Goal: Use online tool/utility: Use online tool/utility

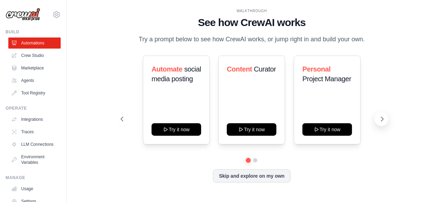
click at [379, 122] on icon at bounding box center [382, 118] width 7 height 7
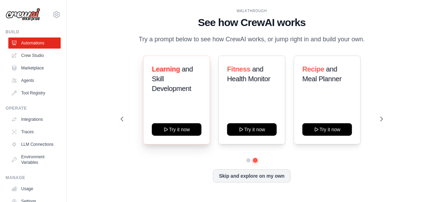
click at [182, 99] on div "Learning and Skill Development" at bounding box center [177, 81] width 50 height 35
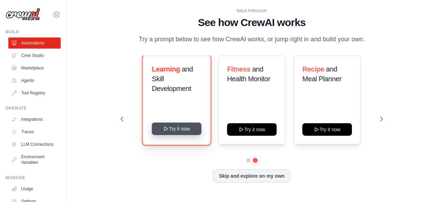
click at [176, 135] on button "Try it now" at bounding box center [177, 128] width 50 height 12
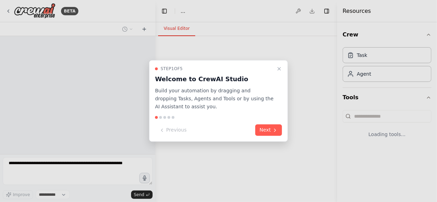
select select "****"
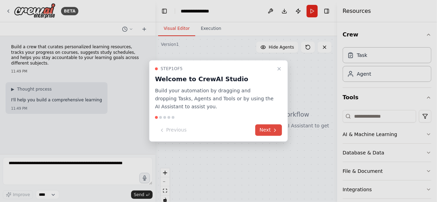
click at [267, 128] on button "Next" at bounding box center [268, 130] width 27 height 11
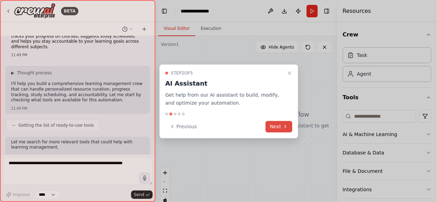
scroll to position [57, 0]
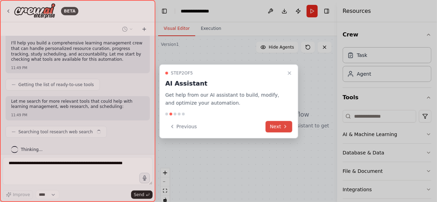
click at [271, 128] on button "Next" at bounding box center [279, 126] width 27 height 11
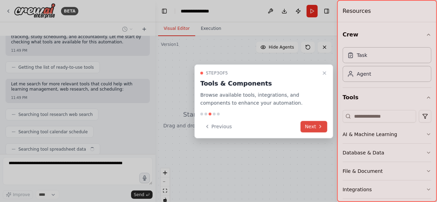
scroll to position [91, 0]
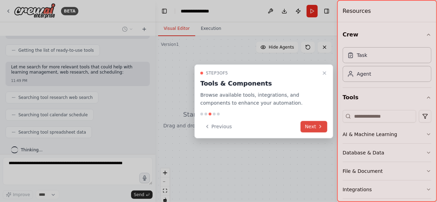
click at [312, 126] on button "Next" at bounding box center [314, 126] width 27 height 11
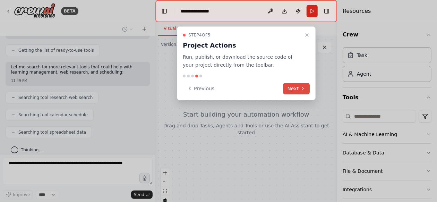
click at [295, 85] on button "Next" at bounding box center [296, 88] width 27 height 11
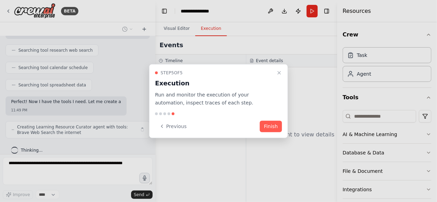
scroll to position [144, 0]
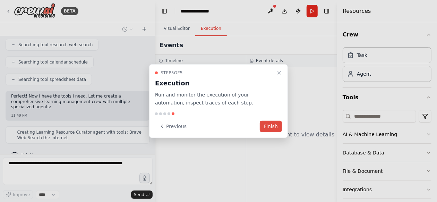
click at [276, 121] on button "Finish" at bounding box center [271, 125] width 22 height 11
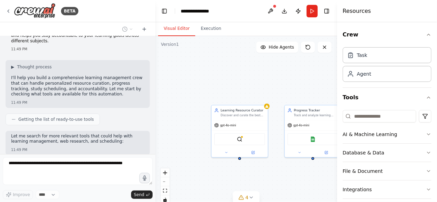
scroll to position [183, 0]
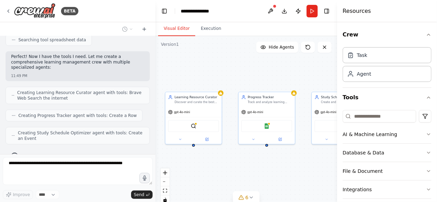
drag, startPoint x: 276, startPoint y: 176, endPoint x: 230, endPoint y: 163, distance: 48.0
click at [230, 163] on div "Learning Resource Curator Discover and curate the best learning resources for {…" at bounding box center [246, 122] width 182 height 173
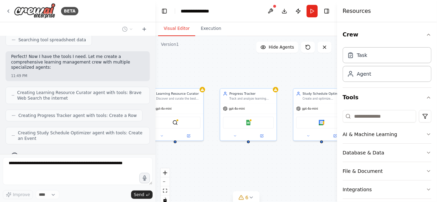
drag, startPoint x: 267, startPoint y: 160, endPoint x: 246, endPoint y: 155, distance: 22.0
click at [246, 155] on div "Learning Resource Curator Discover and curate the best learning resources for {…" at bounding box center [246, 122] width 182 height 173
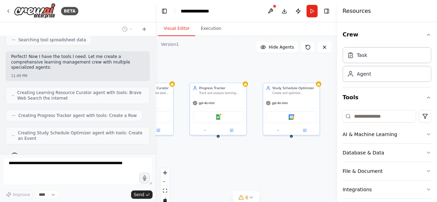
drag, startPoint x: 274, startPoint y: 158, endPoint x: 247, endPoint y: 154, distance: 27.4
click at [247, 154] on div "Learning Resource Curator Discover and curate the best learning resources for {…" at bounding box center [246, 122] width 182 height 173
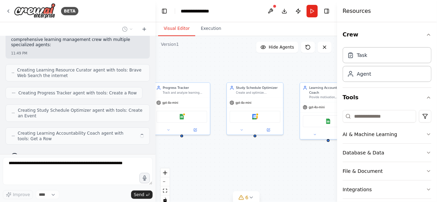
drag, startPoint x: 288, startPoint y: 157, endPoint x: 248, endPoint y: 157, distance: 40.6
click at [248, 157] on div "Learning Resource Curator Discover and curate the best learning resources for {…" at bounding box center [246, 122] width 182 height 173
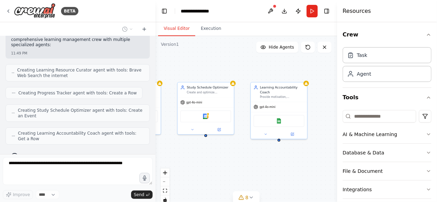
drag, startPoint x: 292, startPoint y: 160, endPoint x: 247, endPoint y: 160, distance: 45.4
click at [247, 160] on div "Learning Resource Curator Discover and curate the best learning resources for {…" at bounding box center [246, 122] width 182 height 173
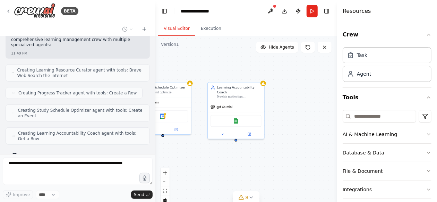
drag, startPoint x: 298, startPoint y: 160, endPoint x: 256, endPoint y: 160, distance: 42.7
click at [256, 160] on div "Learning Resource Curator Discover and curate the best learning resources for {…" at bounding box center [246, 122] width 182 height 173
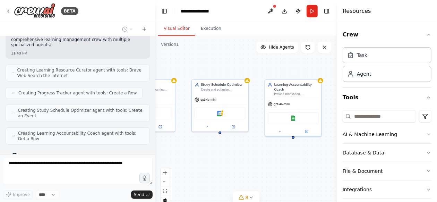
drag, startPoint x: 232, startPoint y: 162, endPoint x: 292, endPoint y: 158, distance: 60.4
click at [292, 158] on div "Learning Resource Curator Discover and curate the best learning resources for {…" at bounding box center [246, 122] width 182 height 173
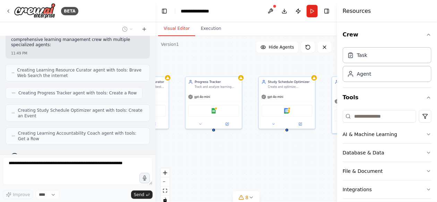
drag, startPoint x: 239, startPoint y: 161, endPoint x: 304, endPoint y: 159, distance: 65.2
click at [304, 159] on div "Learning Resource Curator Discover and curate the best learning resources for {…" at bounding box center [246, 122] width 182 height 173
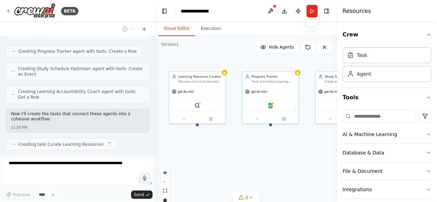
scroll to position [253, 0]
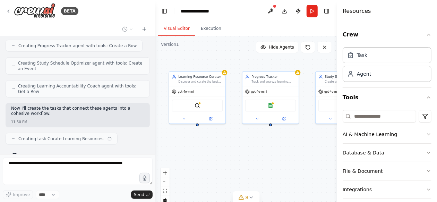
drag, startPoint x: 254, startPoint y: 164, endPoint x: 310, endPoint y: 159, distance: 55.7
click at [310, 159] on div "Learning Resource Curator Discover and curate the best learning resources for {…" at bounding box center [246, 122] width 182 height 173
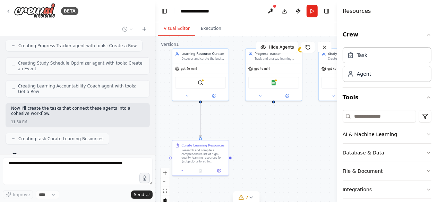
drag, startPoint x: 270, startPoint y: 159, endPoint x: 273, endPoint y: 136, distance: 23.1
click at [273, 136] on div ".deletable-edge-delete-btn { width: 20px; height: 20px; border: 0px solid #ffff…" at bounding box center [246, 122] width 182 height 173
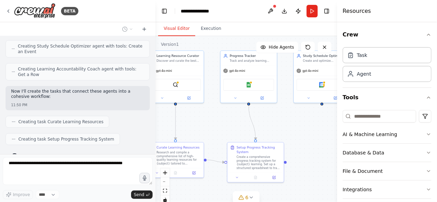
drag, startPoint x: 230, startPoint y: 129, endPoint x: 205, endPoint y: 131, distance: 25.1
click at [205, 131] on div ".deletable-edge-delete-btn { width: 20px; height: 20px; border: 0px solid #ffff…" at bounding box center [246, 122] width 182 height 173
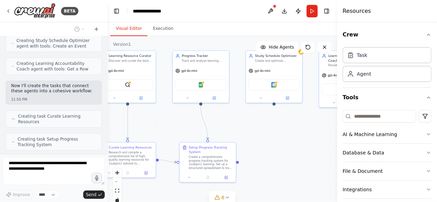
scroll to position [358, 0]
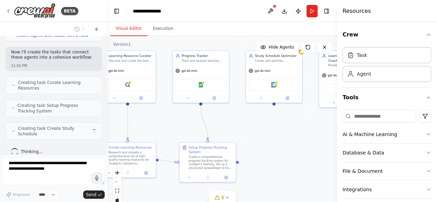
drag, startPoint x: 153, startPoint y: 112, endPoint x: 108, endPoint y: 111, distance: 45.1
click at [108, 111] on div "BETA Build a crew that curates personalized learning resources, tracks your pro…" at bounding box center [218, 101] width 437 height 202
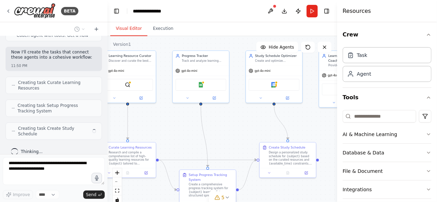
scroll to position [353, 0]
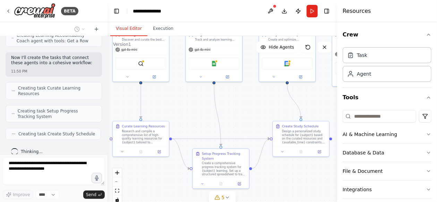
drag, startPoint x: 174, startPoint y: 131, endPoint x: 187, endPoint y: 110, distance: 24.9
click at [187, 110] on div ".deletable-edge-delete-btn { width: 20px; height: 20px; border: 0px solid #ffff…" at bounding box center [223, 122] width 230 height 173
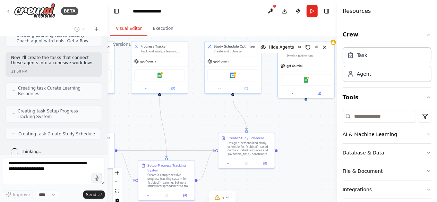
drag, startPoint x: 245, startPoint y: 115, endPoint x: 186, endPoint y: 129, distance: 60.3
click at [186, 129] on div ".deletable-edge-delete-btn { width: 20px; height: 20px; border: 0px solid #ffff…" at bounding box center [223, 122] width 230 height 173
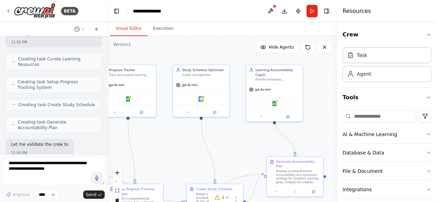
scroll to position [428, 0]
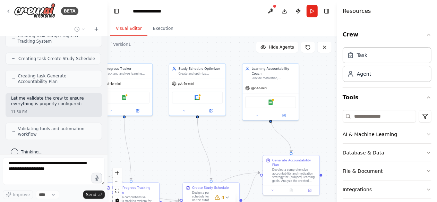
drag, startPoint x: 259, startPoint y: 117, endPoint x: 228, endPoint y: 137, distance: 36.9
click at [228, 137] on div ".deletable-edge-delete-btn { width: 20px; height: 20px; border: 0px solid #ffff…" at bounding box center [223, 122] width 230 height 173
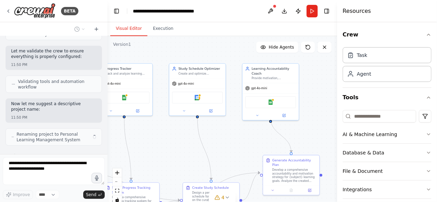
scroll to position [480, 0]
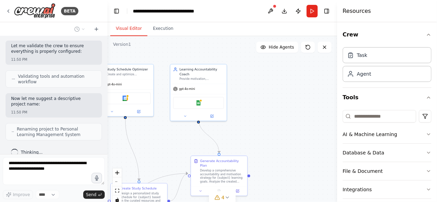
drag, startPoint x: 228, startPoint y: 137, endPoint x: 155, endPoint y: 138, distance: 72.8
click at [155, 138] on div ".deletable-edge-delete-btn { width: 20px; height: 20px; border: 0px solid #ffff…" at bounding box center [223, 122] width 230 height 173
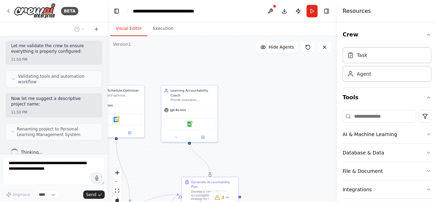
drag, startPoint x: 234, startPoint y: 121, endPoint x: 226, endPoint y: 141, distance: 22.1
click at [226, 141] on div ".deletable-edge-delete-btn { width: 20px; height: 20px; border: 0px solid #ffff…" at bounding box center [223, 122] width 230 height 173
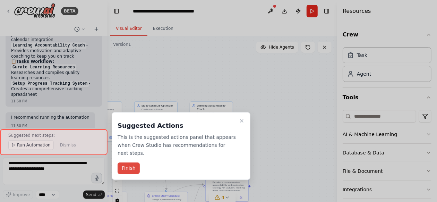
click at [134, 163] on button "Finish" at bounding box center [129, 168] width 22 height 11
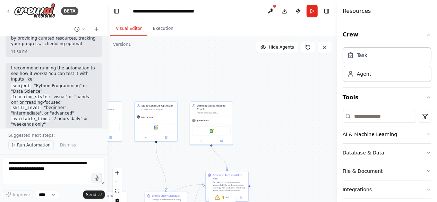
scroll to position [839, 0]
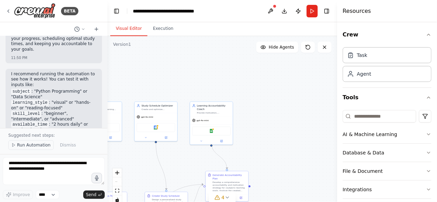
click at [34, 143] on span "Run Automation" at bounding box center [34, 145] width 34 height 6
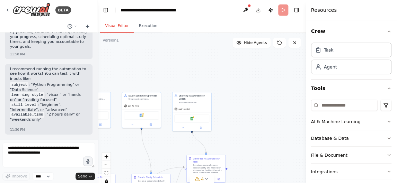
scroll to position [814, 0]
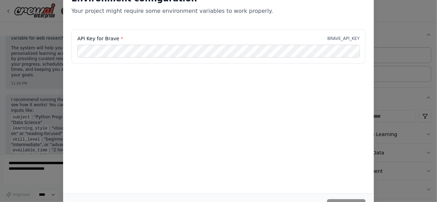
click at [0, 42] on div "Environment configuration Your project might require some environment variables…" at bounding box center [218, 101] width 437 height 202
click at [9, 9] on div "Environment configuration Your project might require some environment variables…" at bounding box center [218, 101] width 437 height 202
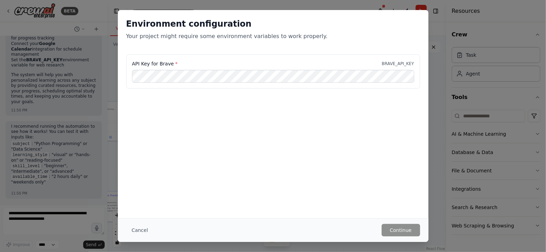
scroll to position [771, 0]
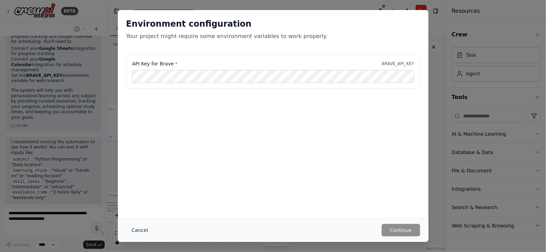
click at [144, 201] on button "Cancel" at bounding box center [139, 230] width 27 height 12
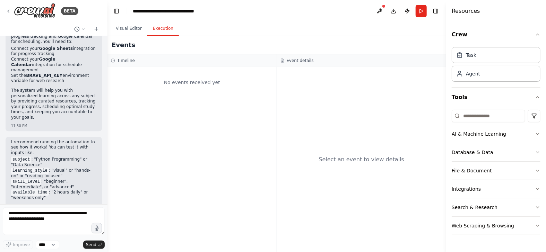
click at [165, 34] on button "Execution" at bounding box center [163, 29] width 32 height 15
click at [136, 28] on button "Visual Editor" at bounding box center [128, 29] width 37 height 15
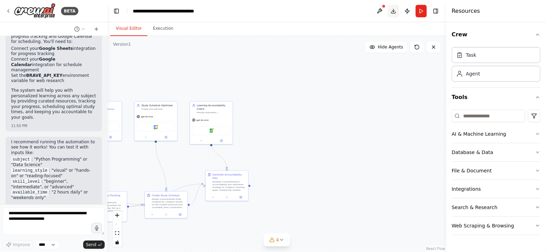
click at [392, 9] on button "Download" at bounding box center [393, 11] width 11 height 12
click at [389, 46] on span "Hide Agents" at bounding box center [390, 47] width 25 height 6
click at [389, 46] on span "Show Agents" at bounding box center [389, 47] width 27 height 6
click at [393, 11] on button "Download" at bounding box center [393, 11] width 11 height 12
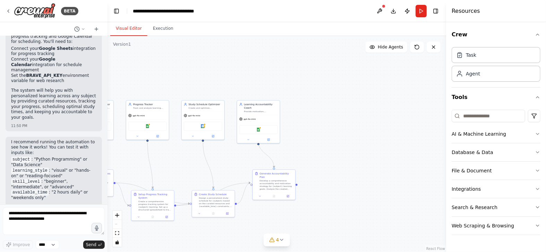
drag, startPoint x: 372, startPoint y: 147, endPoint x: 419, endPoint y: 146, distance: 46.8
click at [419, 146] on div ".deletable-edge-delete-btn { width: 20px; height: 20px; border: 0px solid #ffff…" at bounding box center [277, 144] width 339 height 216
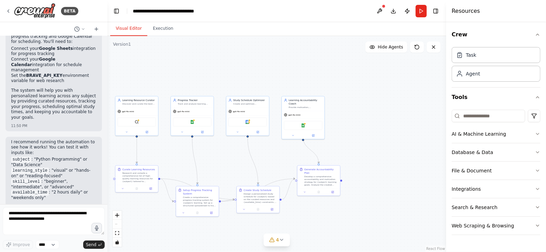
drag, startPoint x: 375, startPoint y: 147, endPoint x: 420, endPoint y: 143, distance: 44.9
click at [420, 143] on div ".deletable-edge-delete-btn { width: 20px; height: 20px; border: 0px solid #ffff…" at bounding box center [277, 144] width 339 height 216
click at [424, 15] on button "Run" at bounding box center [421, 11] width 11 height 12
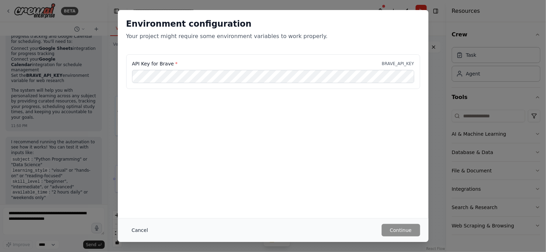
click at [145, 201] on button "Cancel" at bounding box center [139, 230] width 27 height 12
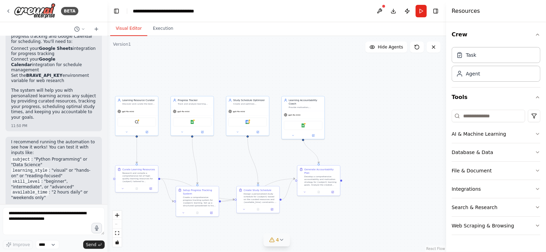
click at [287, 201] on button "4" at bounding box center [277, 240] width 27 height 13
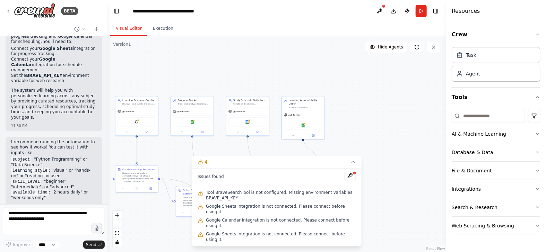
click at [381, 197] on div ".deletable-edge-delete-btn { width: 20px; height: 20px; border: 0px solid #ffff…" at bounding box center [277, 144] width 339 height 216
click at [437, 127] on button "AI & Machine Learning" at bounding box center [496, 134] width 89 height 18
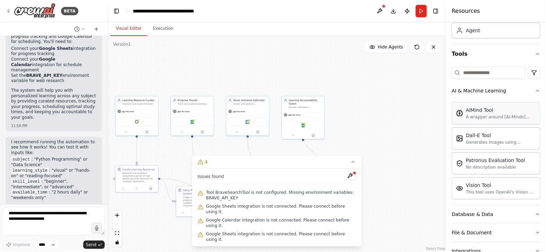
scroll to position [86, 0]
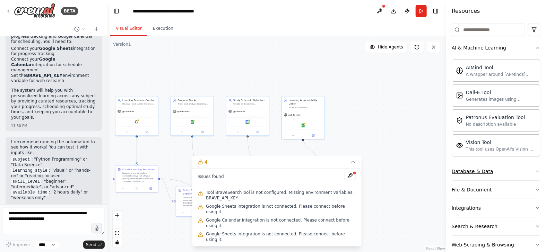
click at [437, 171] on button "Database & Data" at bounding box center [496, 172] width 89 height 18
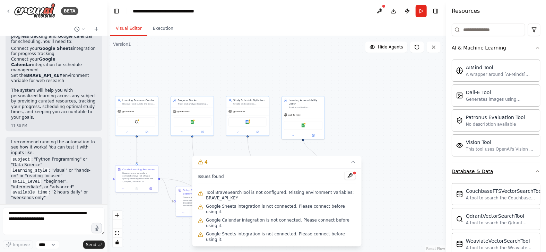
click at [437, 171] on button "Database & Data" at bounding box center [496, 172] width 89 height 18
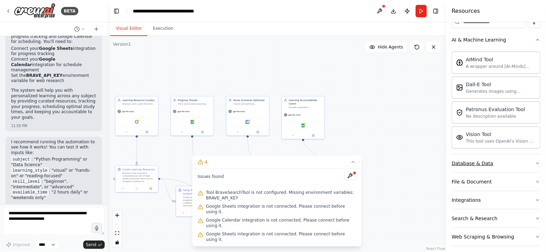
scroll to position [98, 0]
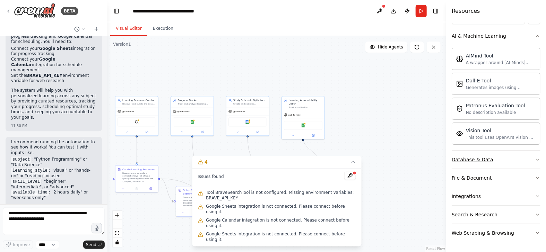
click at [437, 171] on button "File & Document" at bounding box center [496, 178] width 89 height 18
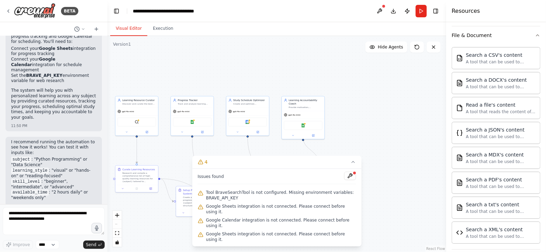
scroll to position [302, 0]
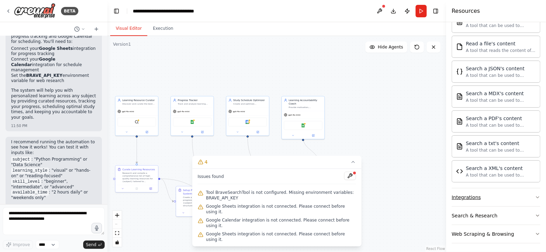
click at [437, 197] on button "Integrations" at bounding box center [496, 198] width 89 height 18
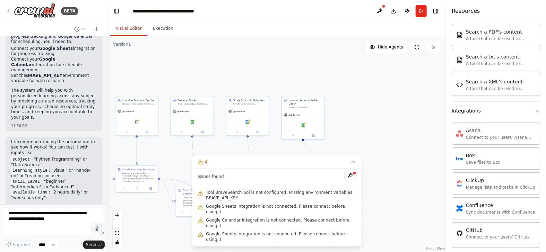
click at [437, 112] on button "Integrations" at bounding box center [496, 111] width 89 height 18
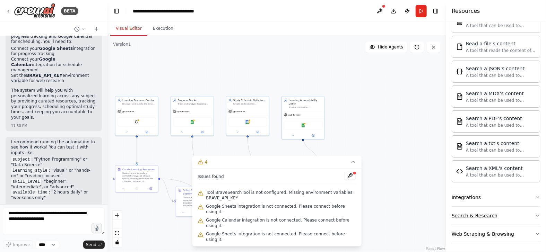
click at [437, 201] on button "Search & Research" at bounding box center [496, 216] width 89 height 18
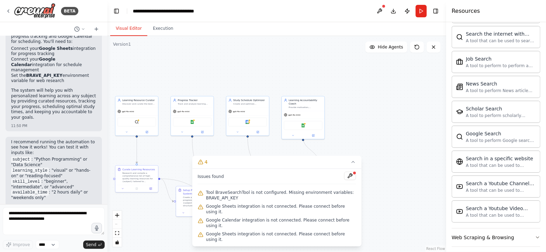
scroll to position [655, 0]
click at [437, 201] on button "Web Scraping & Browsing" at bounding box center [496, 237] width 89 height 18
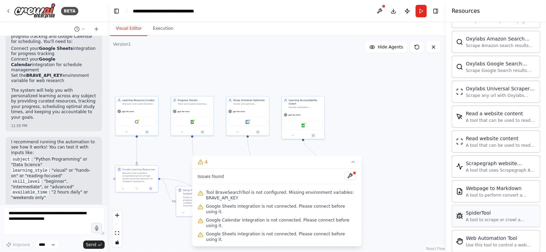
scroll to position [1034, 0]
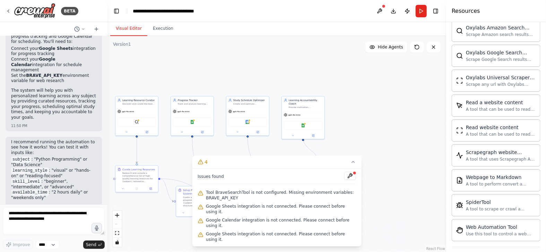
click at [415, 195] on div ".deletable-edge-delete-btn { width: 20px; height: 20px; border: 0px solid #ffff…" at bounding box center [277, 144] width 339 height 216
click at [353, 165] on icon at bounding box center [354, 163] width 6 height 6
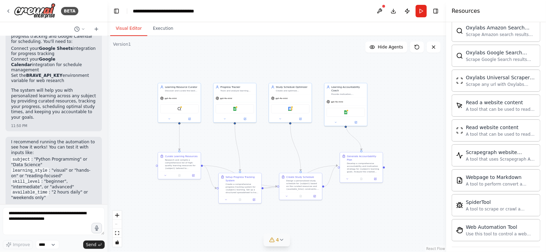
drag, startPoint x: 141, startPoint y: 207, endPoint x: 183, endPoint y: 194, distance: 44.6
click at [183, 194] on div ".deletable-edge-delete-btn { width: 20px; height: 20px; border: 0px solid #ffff…" at bounding box center [277, 144] width 339 height 216
click at [179, 95] on div "gpt-4o-mini" at bounding box center [179, 98] width 43 height 8
click at [179, 94] on div "gpt-4o-mini" at bounding box center [179, 98] width 43 height 8
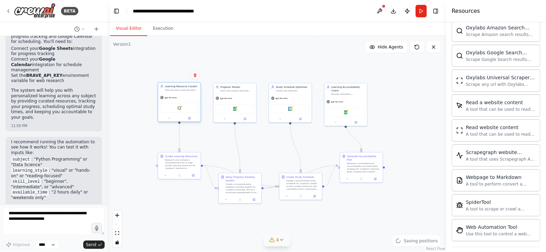
click at [188, 95] on div "gpt-4o-mini" at bounding box center [179, 98] width 43 height 8
click at [188, 119] on icon at bounding box center [189, 118] width 3 height 3
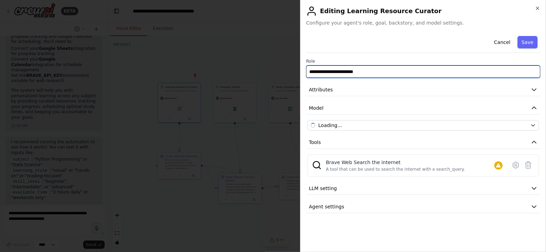
click at [370, 71] on input "**********" at bounding box center [423, 72] width 234 height 12
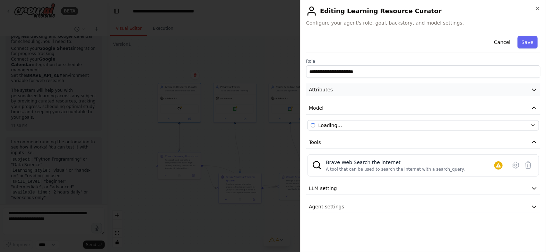
click at [384, 87] on button "Attributes" at bounding box center [423, 90] width 234 height 13
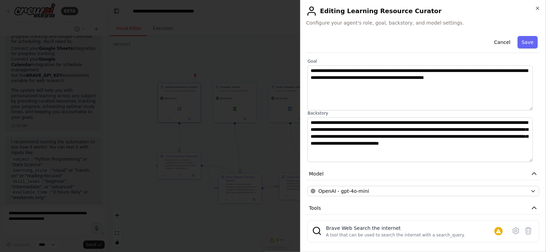
scroll to position [81, 0]
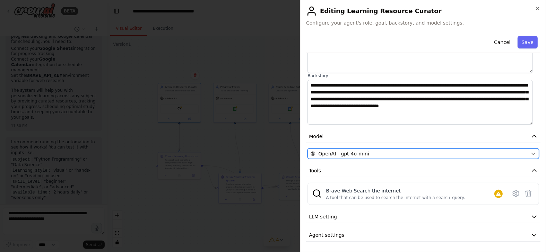
click at [389, 151] on div "OpenAI - gpt-4o-mini" at bounding box center [419, 154] width 217 height 7
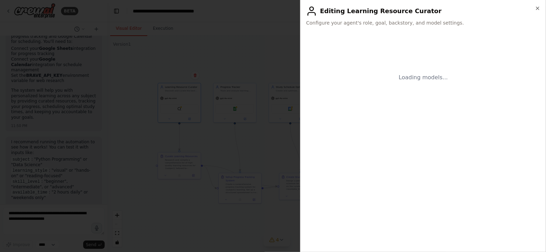
scroll to position [0, 0]
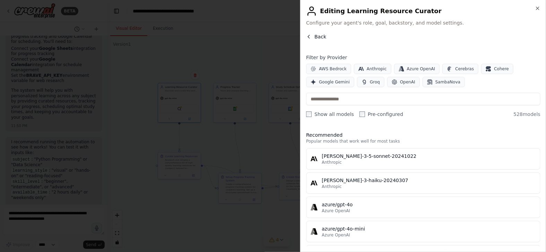
click at [310, 33] on button "Back" at bounding box center [316, 36] width 20 height 7
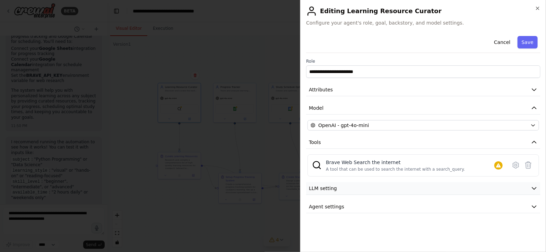
click at [404, 186] on button "LLM setting" at bounding box center [423, 188] width 234 height 13
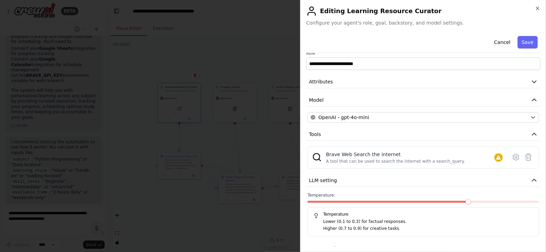
scroll to position [21, 0]
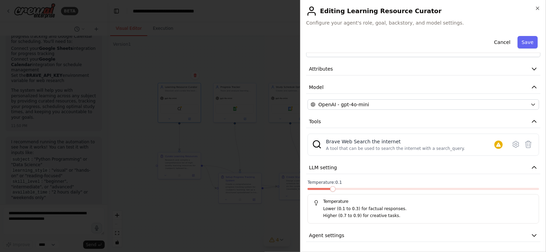
click at [335, 192] on span at bounding box center [333, 190] width 6 height 6
click at [362, 201] on button "Agent settings" at bounding box center [423, 236] width 234 height 13
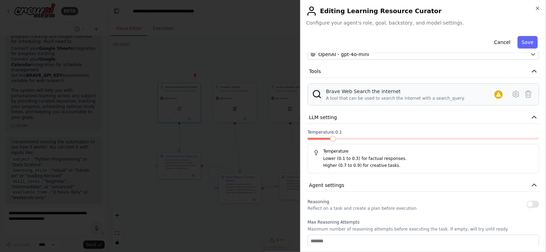
scroll to position [0, 0]
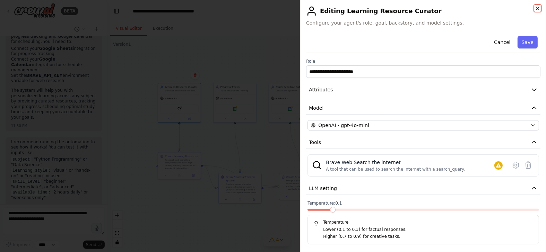
click at [437, 7] on icon "button" at bounding box center [538, 9] width 6 height 6
